Goal: Information Seeking & Learning: Learn about a topic

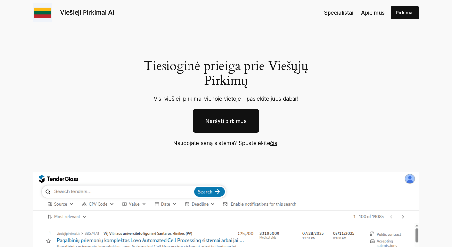
scroll to position [526, 0]
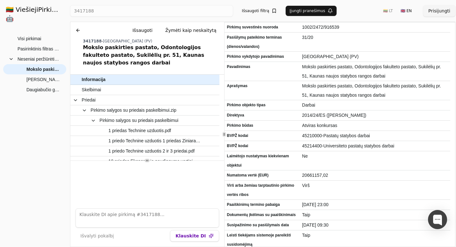
click at [28, 139] on div "Visi pirkimai Pasirinktinis filtras (100) Neseniai peržiūrėti pirkimai Mokslo p…" at bounding box center [34, 137] width 63 height 208
